Goal: Information Seeking & Learning: Learn about a topic

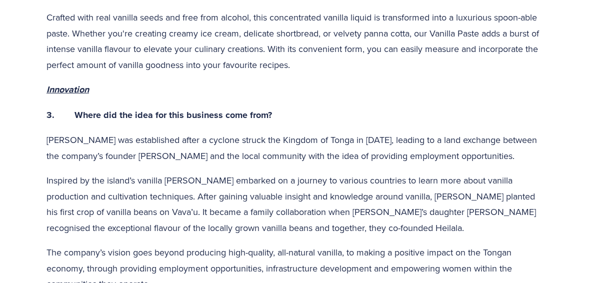
scroll to position [863, 0]
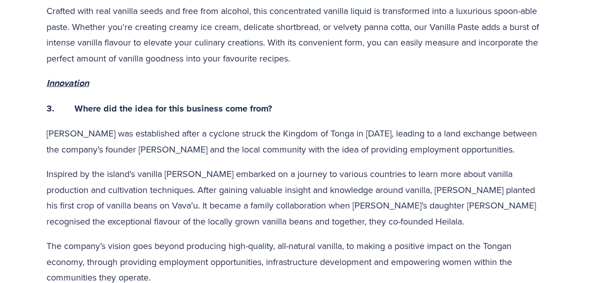
click at [450, 247] on p "The company’s vision goes beyond producing high-quality, all-natural vanilla, t…" at bounding box center [295, 262] width 496 height 48
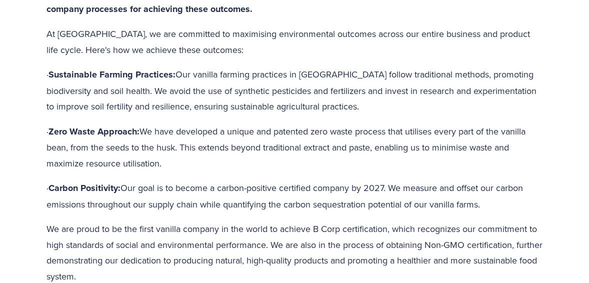
scroll to position [2050, 0]
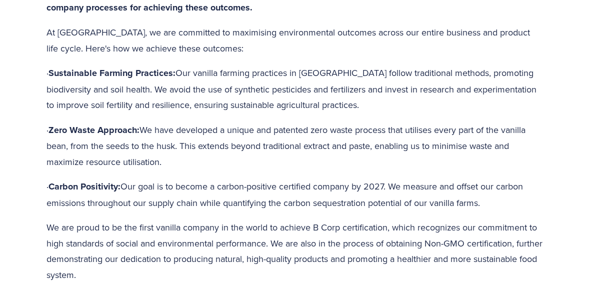
click at [498, 228] on p "We are proud to be the first vanilla company in the world to achieve B Corp cer…" at bounding box center [295, 251] width 496 height 63
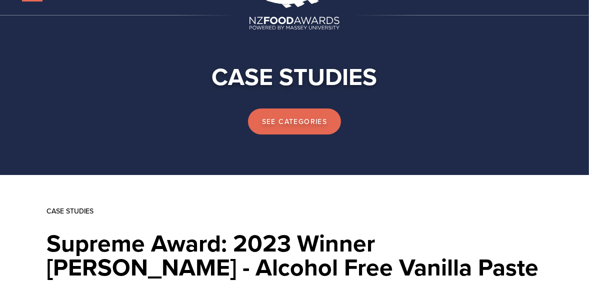
scroll to position [104, 0]
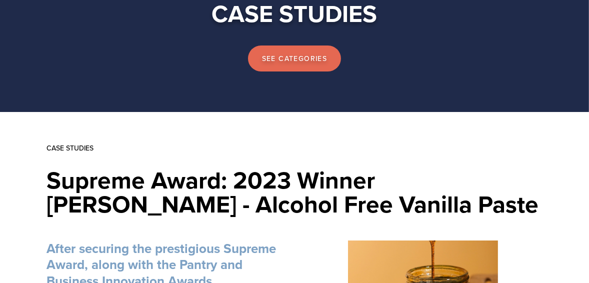
drag, startPoint x: 48, startPoint y: 173, endPoint x: 353, endPoint y: 207, distance: 306.4
click at [353, 207] on h1 "Supreme Award: 2023 Winner [PERSON_NAME] - Alcohol Free Vanilla Paste" at bounding box center [295, 192] width 496 height 48
copy h1 "Supreme Award: 2023 Winner [PERSON_NAME] - Alcohol Free Vanilla Paste"
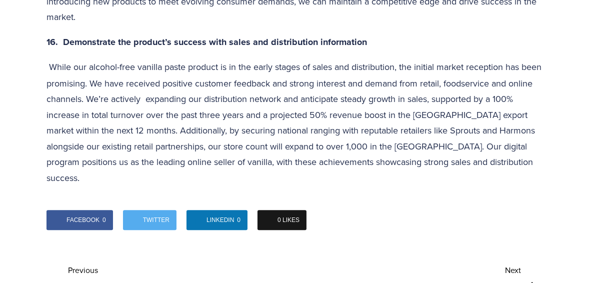
scroll to position [3036, 0]
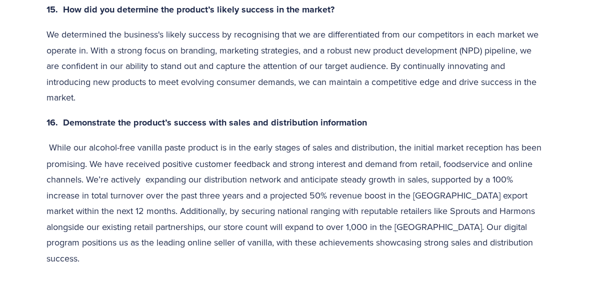
click at [372, 229] on p "While our alcohol-free vanilla paste product is in the early stages of sales an…" at bounding box center [295, 203] width 496 height 127
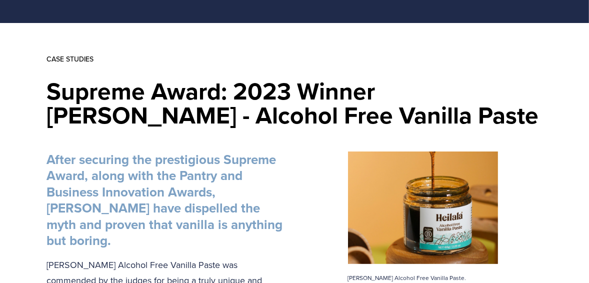
scroll to position [194, 0]
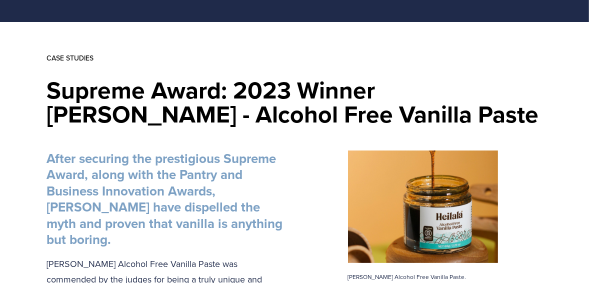
drag, startPoint x: 50, startPoint y: 86, endPoint x: 343, endPoint y: 130, distance: 296.2
copy h1 "Supreme Award: 2023 Winner [PERSON_NAME] - Alcohol Free Vanilla Paste"
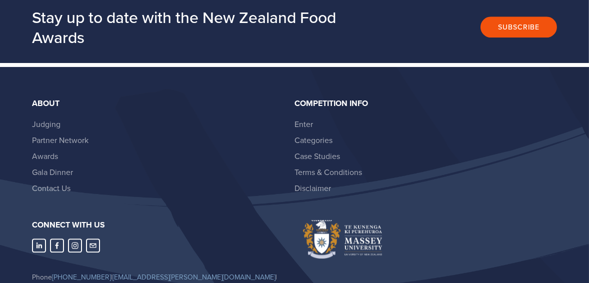
scroll to position [3586, 0]
